Goal: Check status: Check status

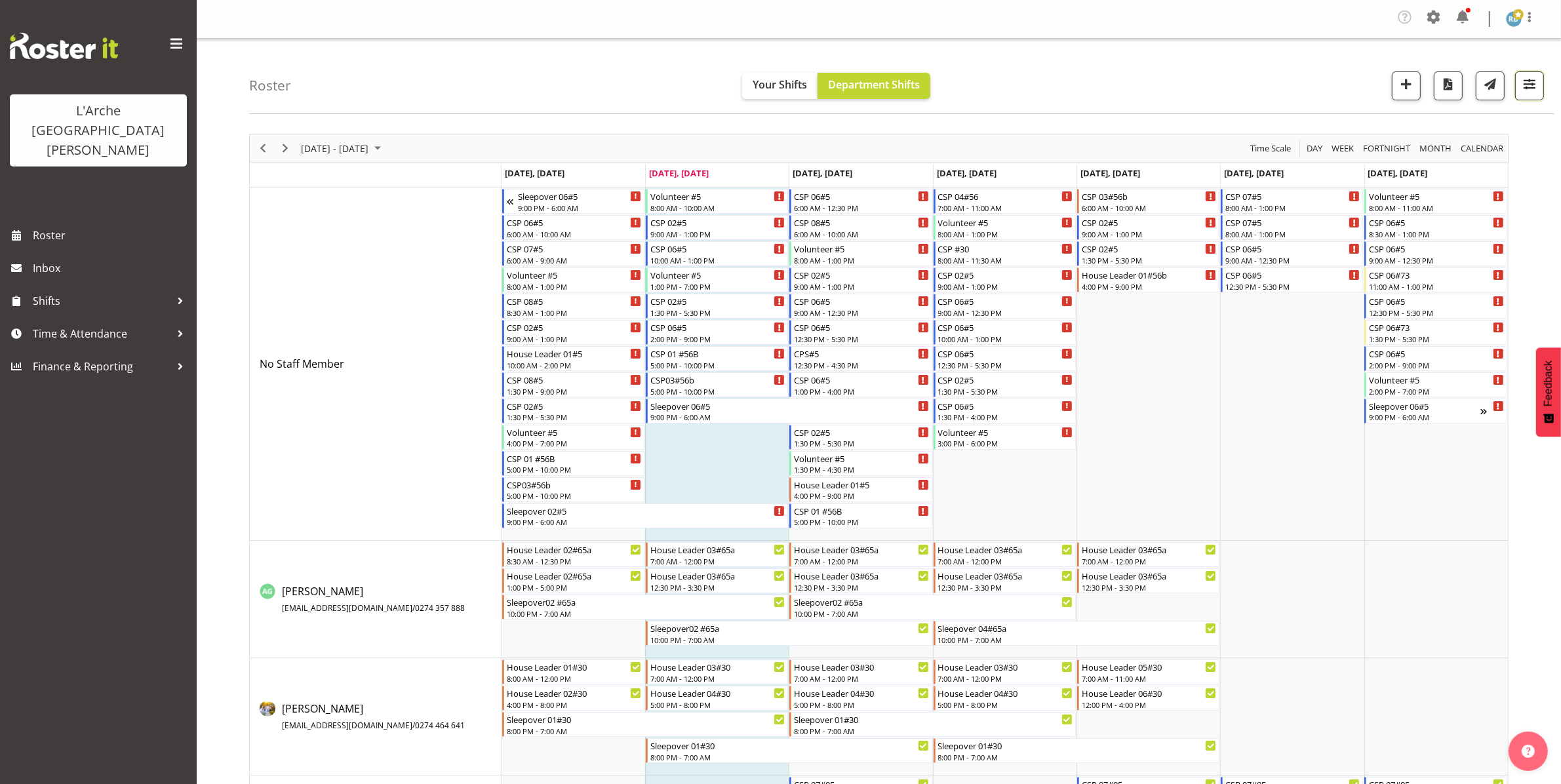
click at [1522, 76] on span "button" at bounding box center [1530, 84] width 17 height 17
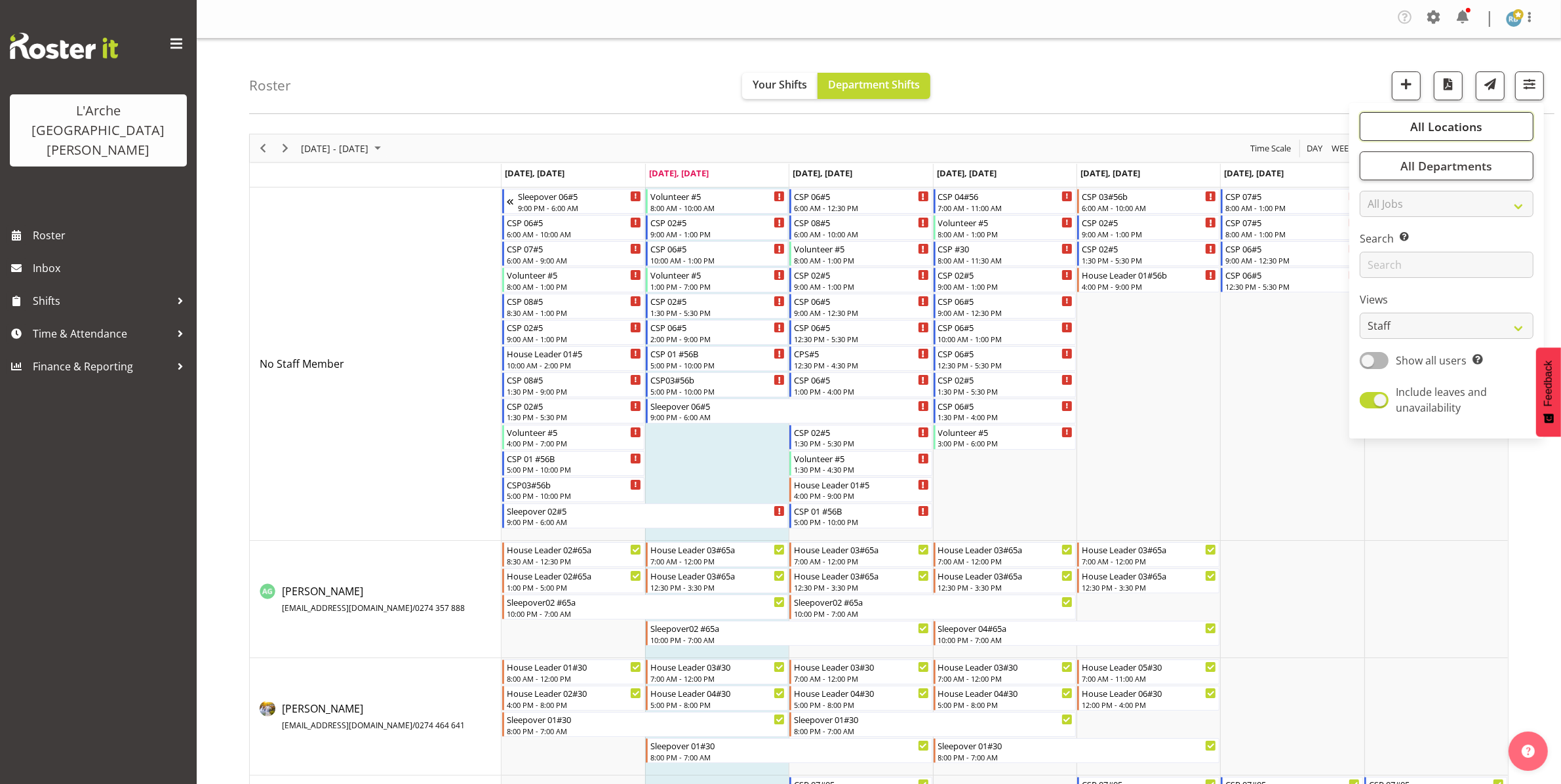
click at [1408, 128] on button "All Locations" at bounding box center [1446, 127] width 174 height 29
click at [1449, 248] on span "Deselect All" at bounding box center [1461, 253] width 53 height 13
checkbox input "false"
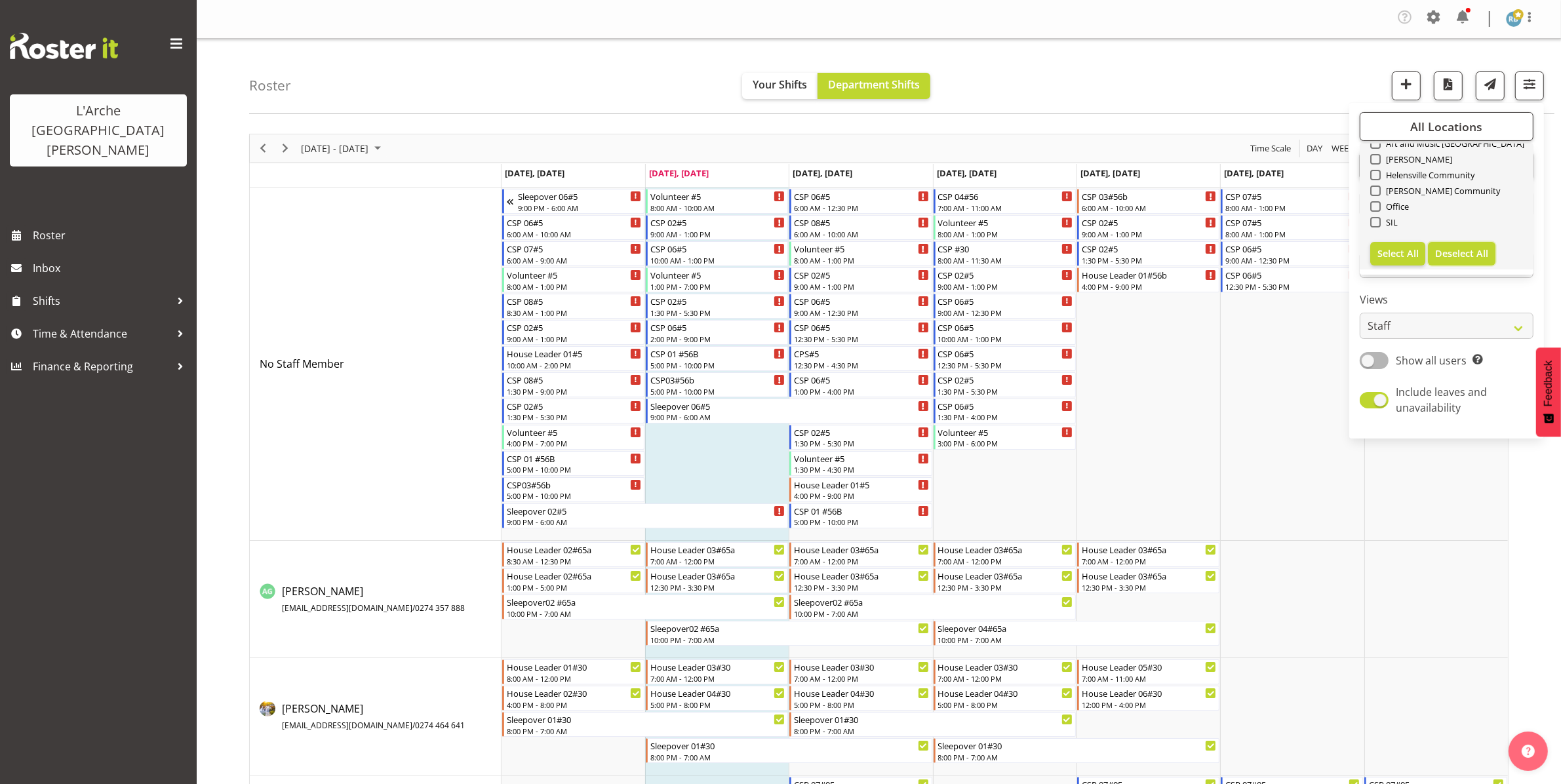
checkbox input "false"
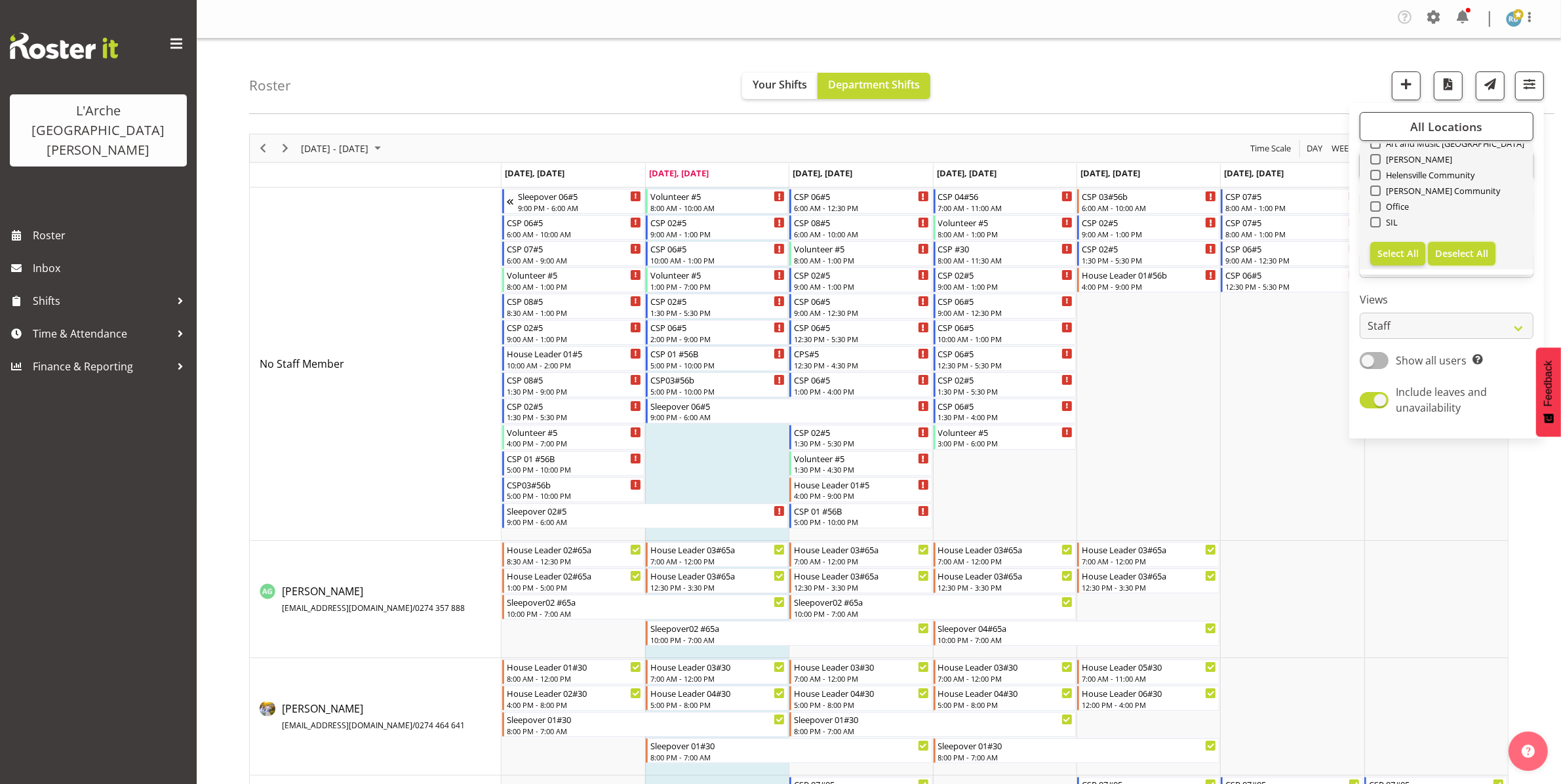
checkbox input "false"
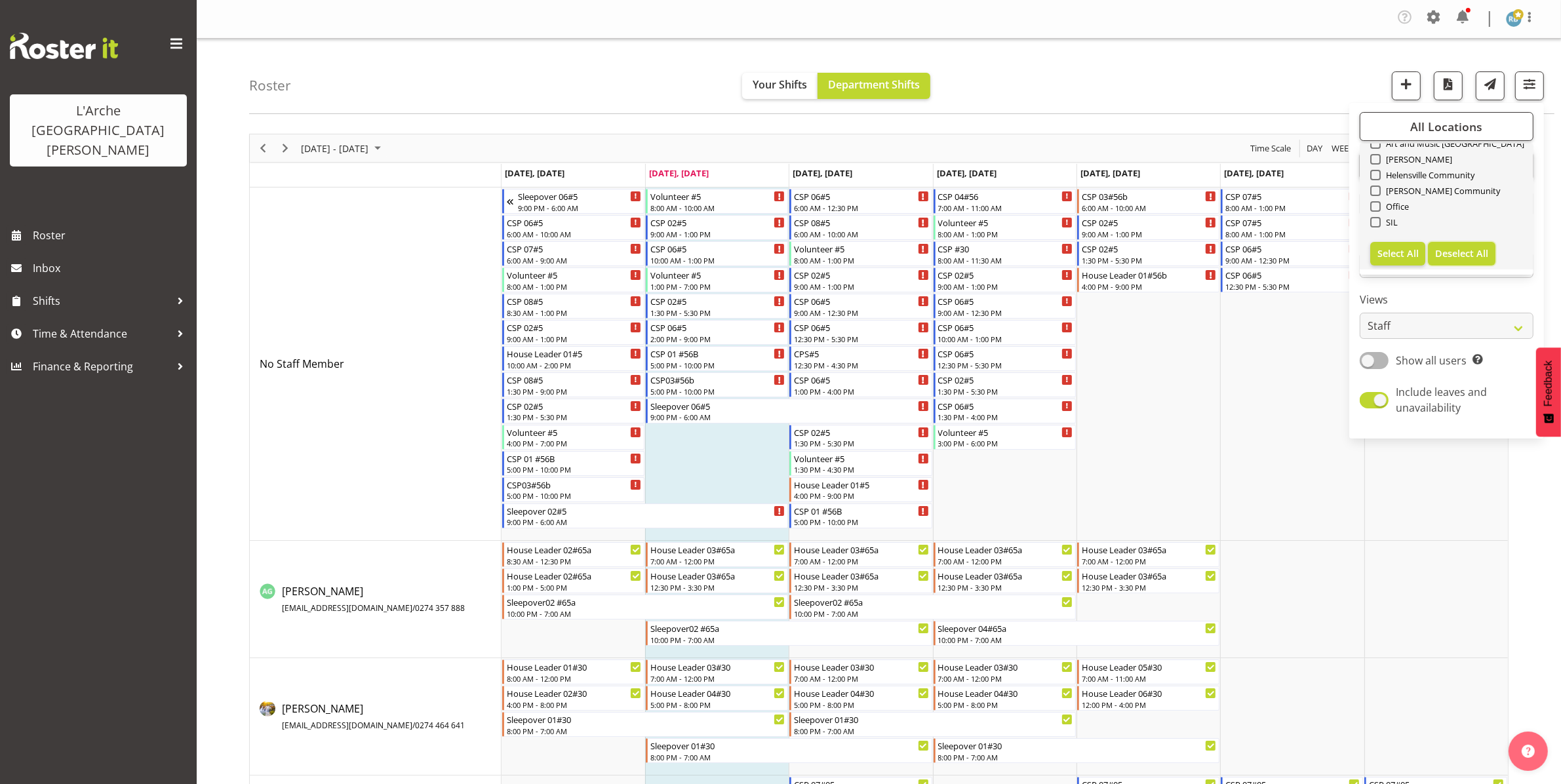
checkbox input "false"
click at [1372, 219] on span at bounding box center [1375, 222] width 10 height 10
click at [1372, 219] on input "41" at bounding box center [1374, 222] width 8 height 8
checkbox input "true"
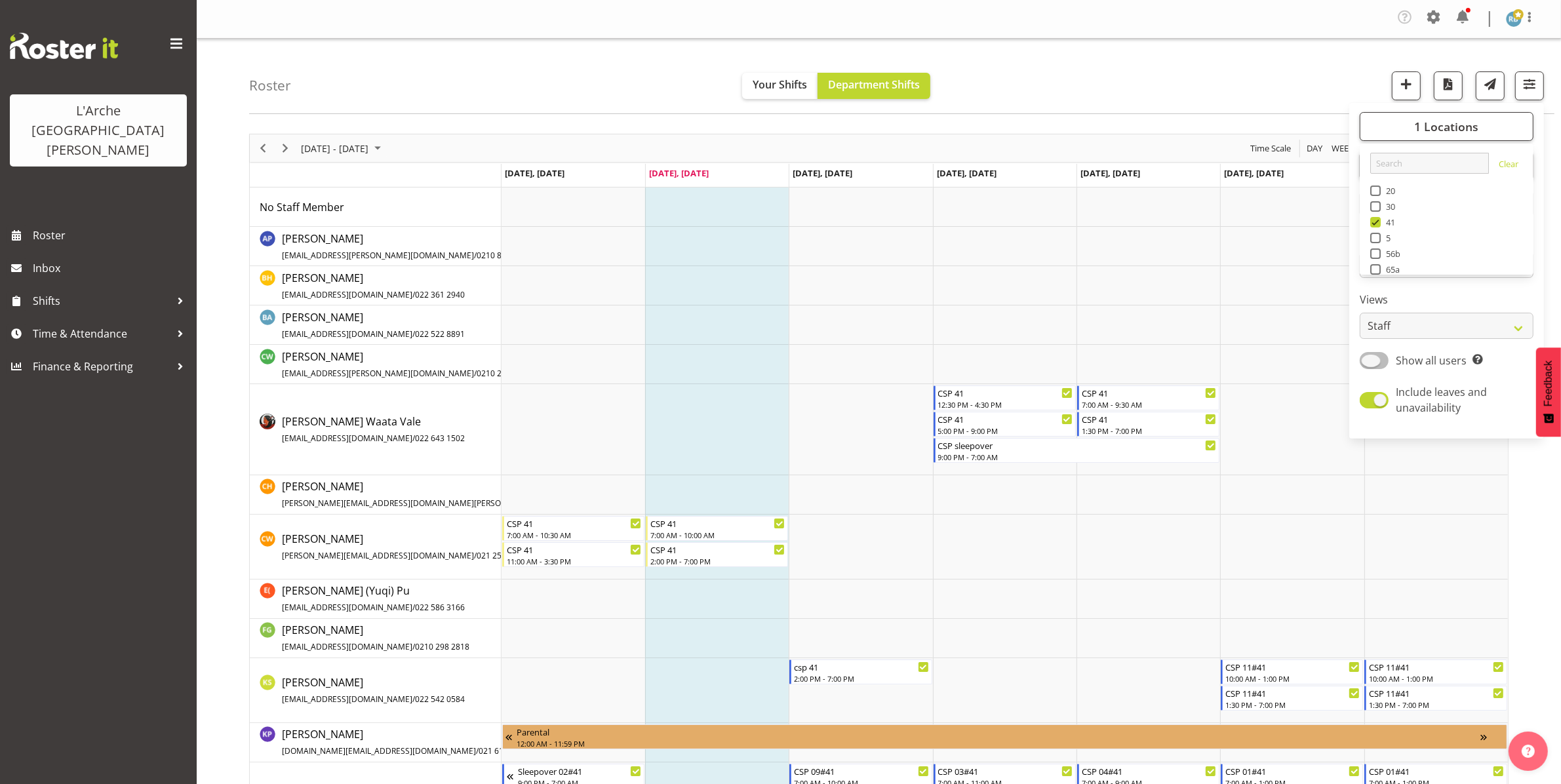
click at [1378, 357] on span at bounding box center [1374, 360] width 29 height 16
click at [1368, 357] on input "Show all users Show only rostered employees" at bounding box center [1363, 359] width 8 height 8
checkbox input "true"
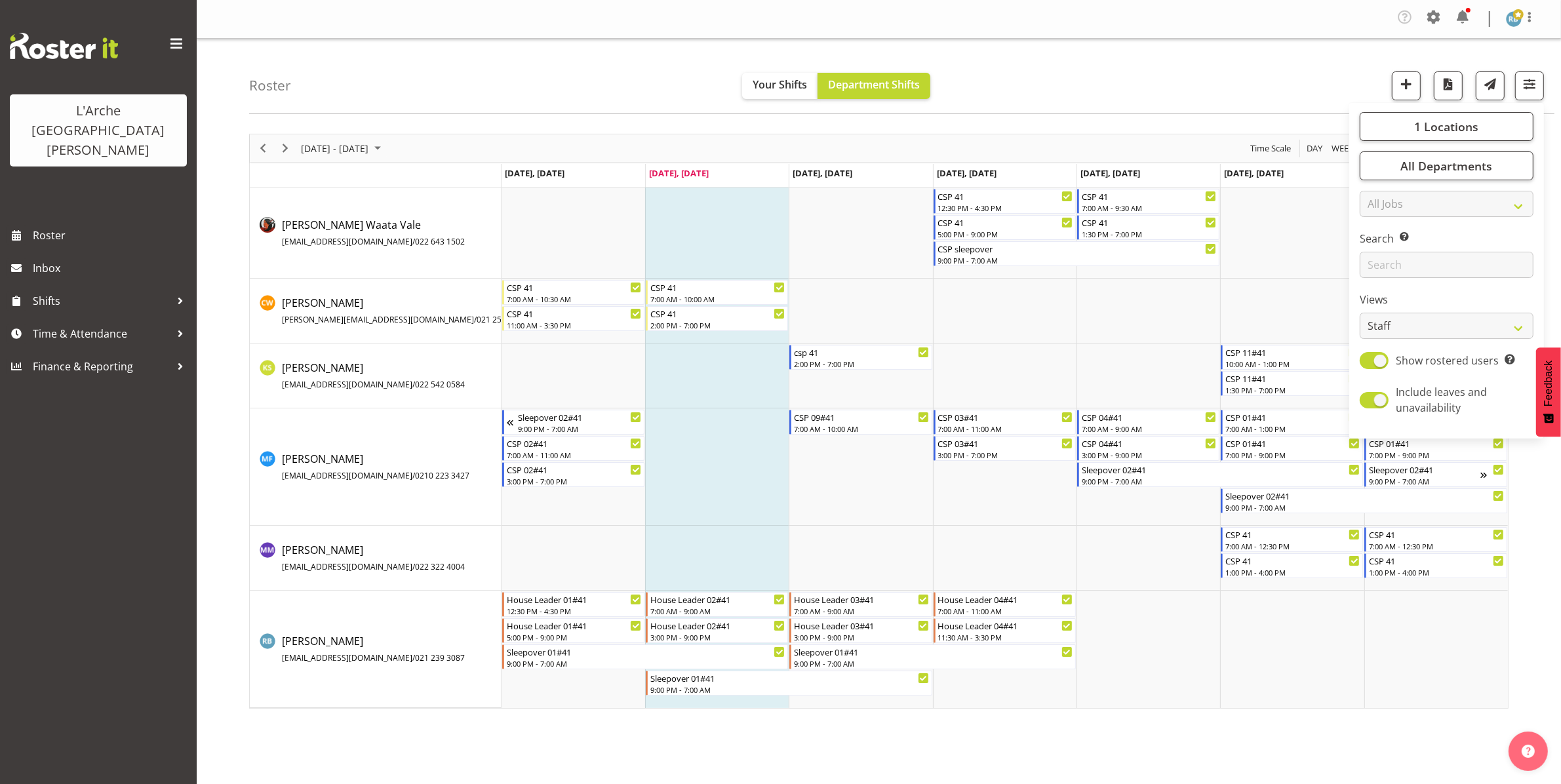
click at [226, 348] on div "Roster Your Shifts Department Shifts 1 Locations Clear 20 30 41 5 56b 65a 73 Ar…" at bounding box center [879, 379] width 1364 height 680
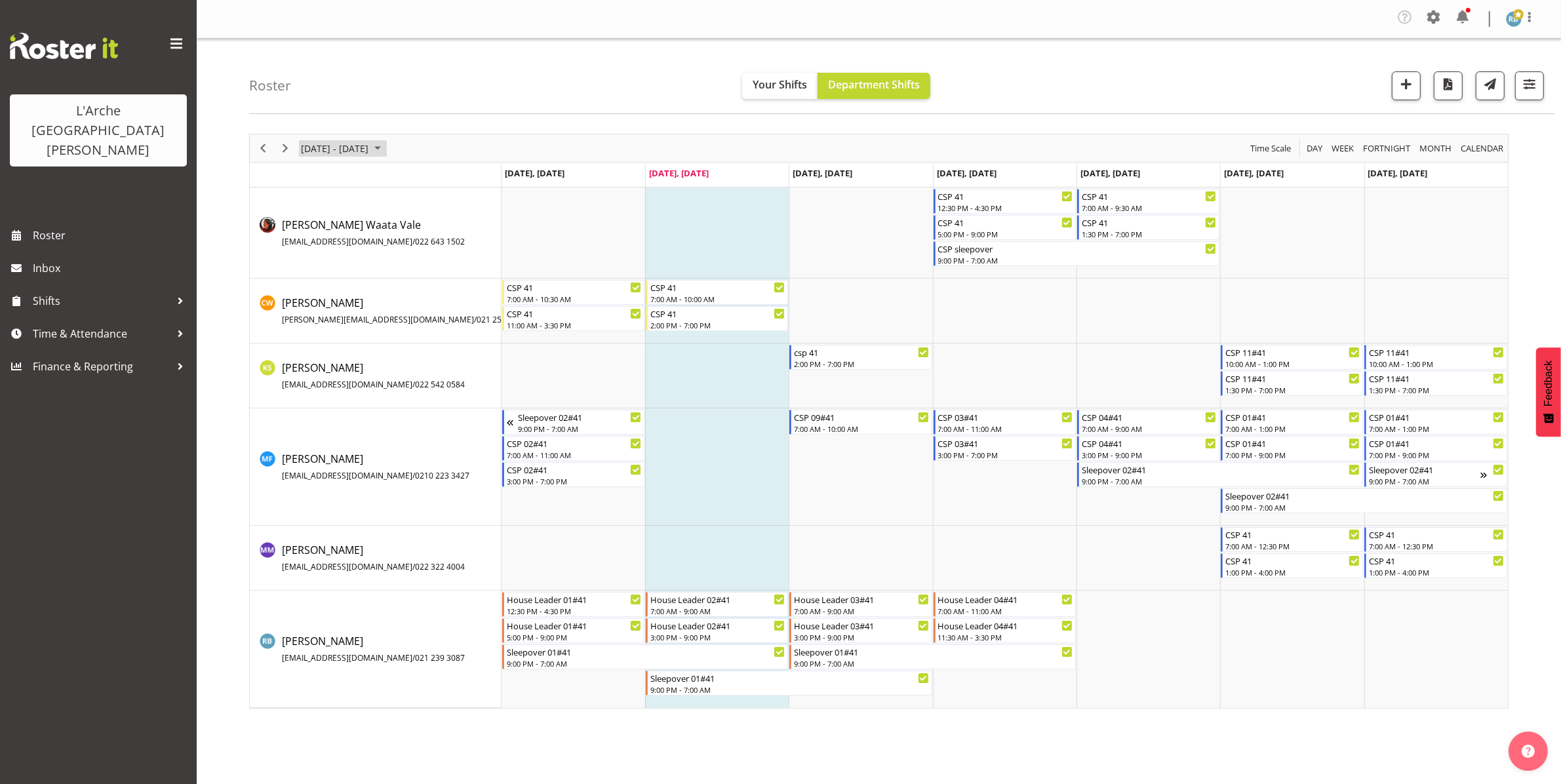
click at [361, 146] on span "[DATE] - [DATE]" at bounding box center [335, 148] width 70 height 16
click at [413, 181] on span "previous month" at bounding box center [415, 181] width 23 height 24
click at [440, 292] on span "27" at bounding box center [440, 293] width 19 height 19
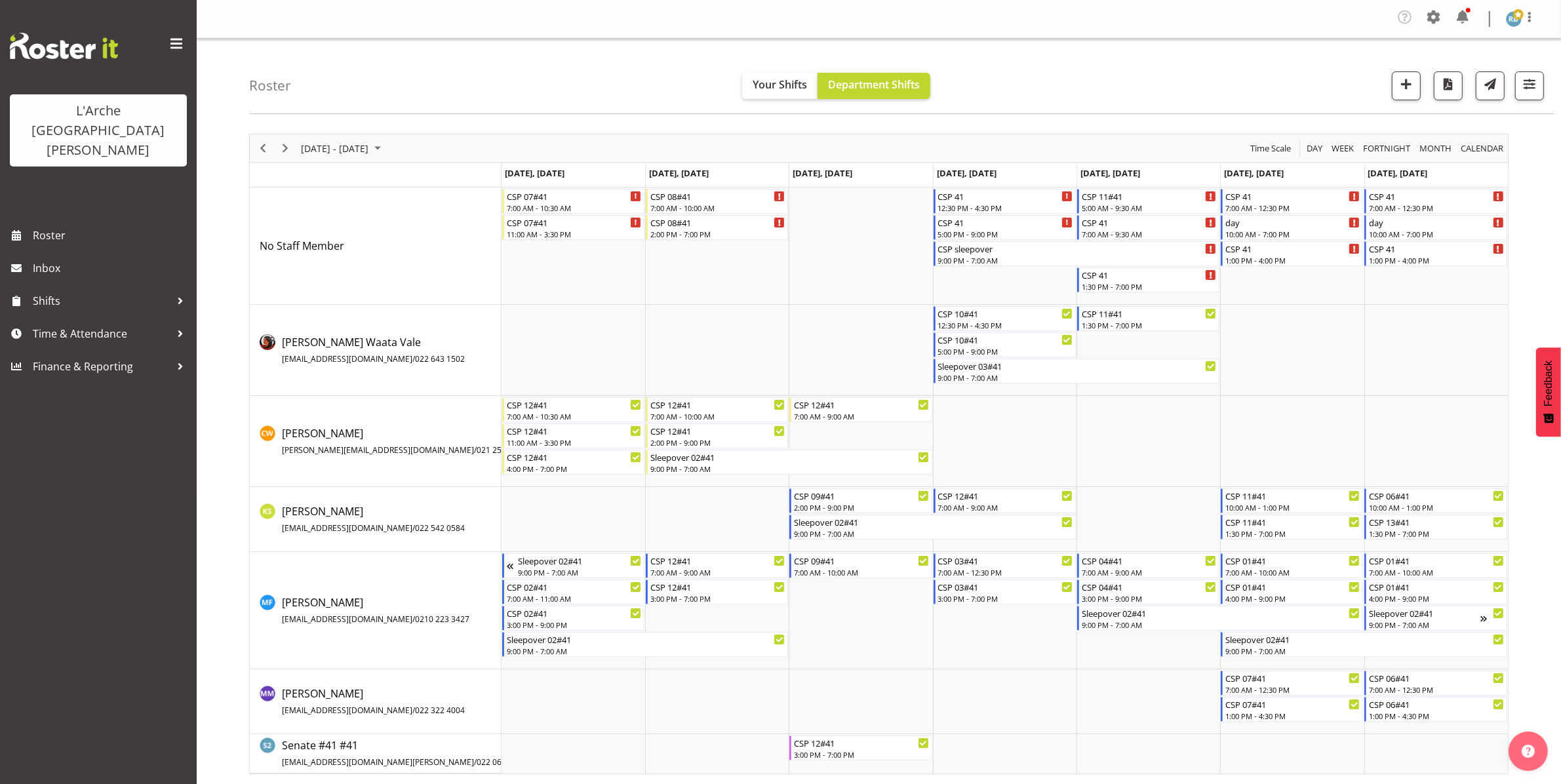
scroll to position [1, 0]
click at [283, 145] on span "Next" at bounding box center [285, 148] width 16 height 16
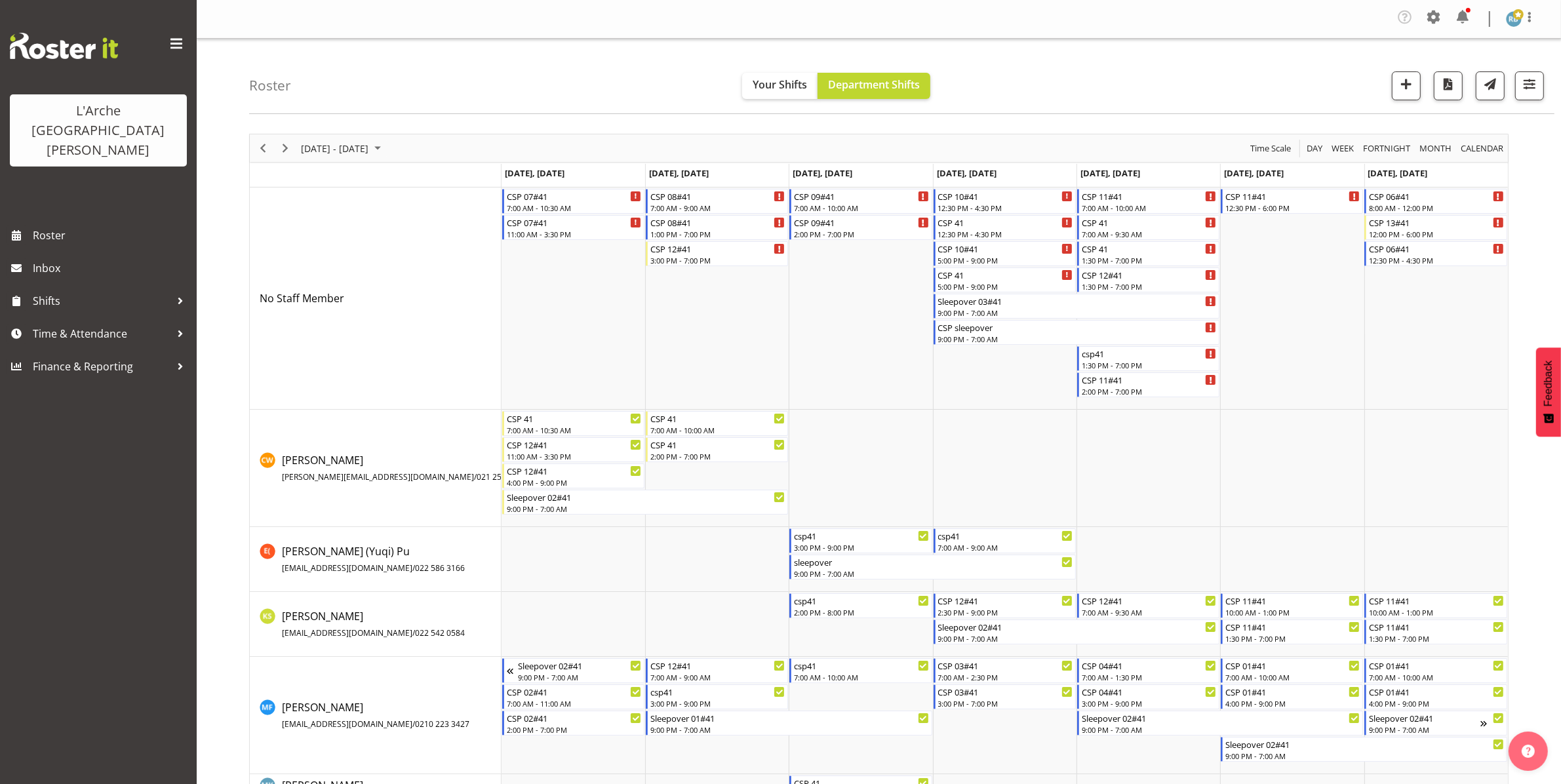
scroll to position [106, 0]
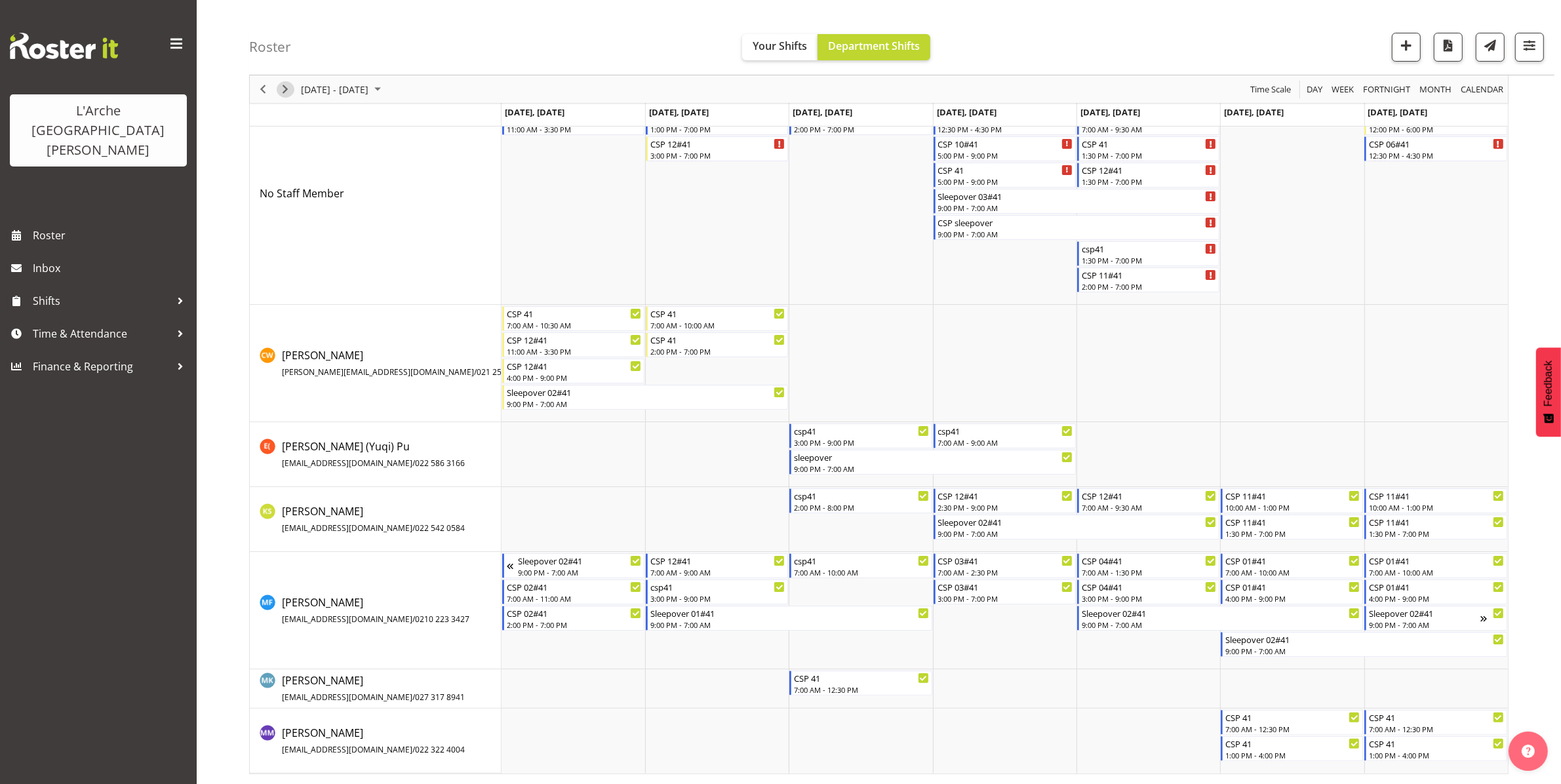
click at [282, 90] on span "Next" at bounding box center [285, 90] width 16 height 16
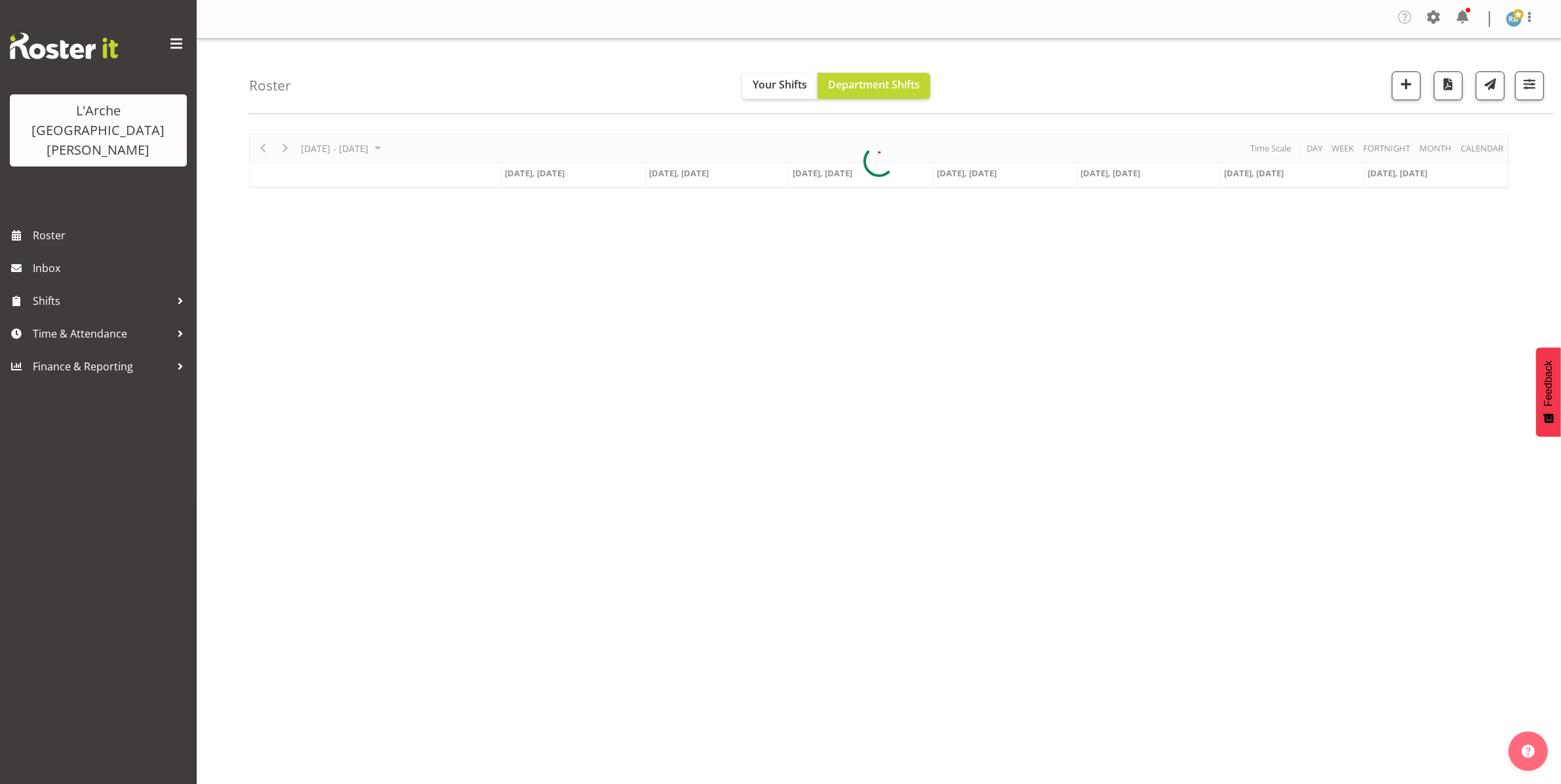
scroll to position [0, 0]
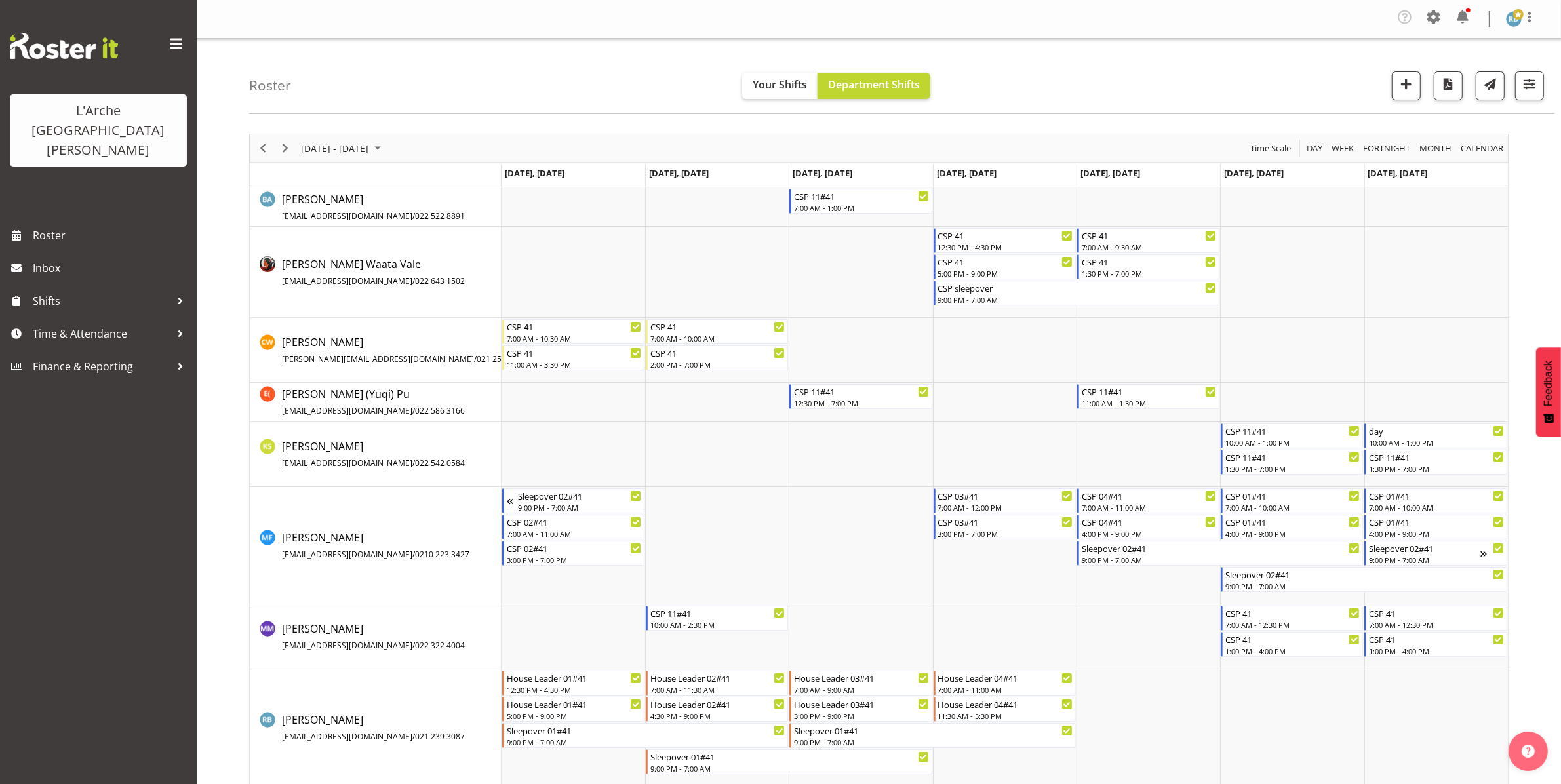
scroll to position [13, 0]
